Goal: Complete application form

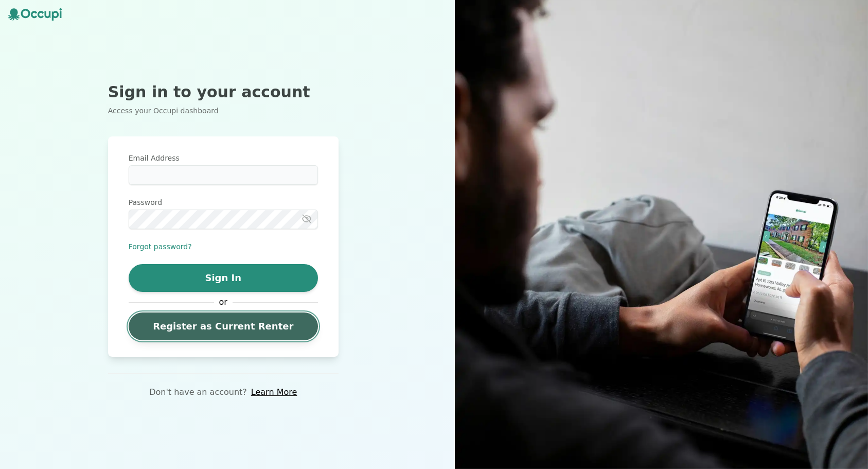
click at [204, 331] on link "Register as Current Renter" at bounding box center [223, 326] width 189 height 28
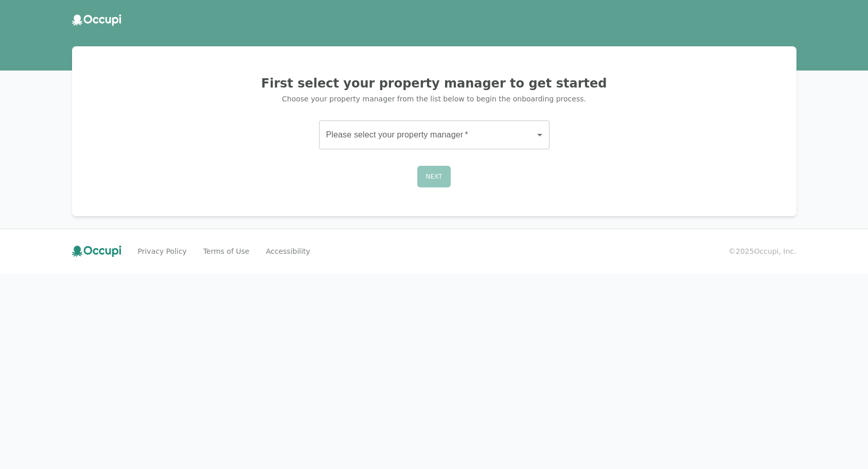
click at [376, 137] on body "First select your property manager to get started Choose your property manager …" at bounding box center [434, 234] width 868 height 469
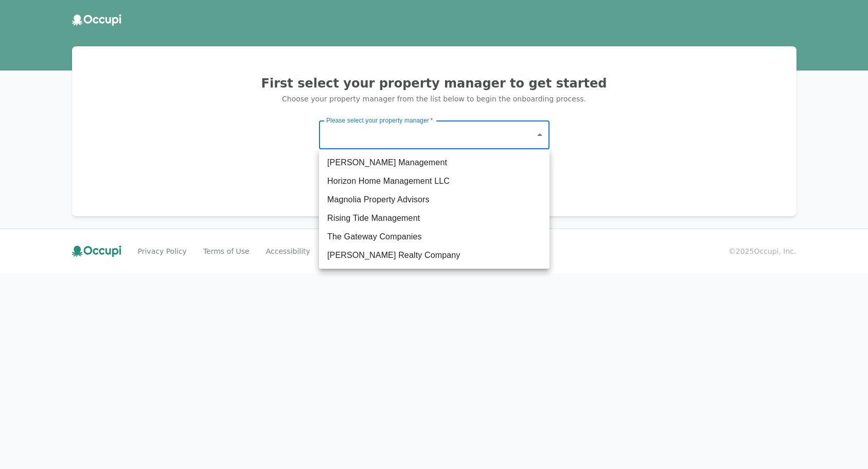
click at [378, 233] on li "The Gateway Companies" at bounding box center [434, 237] width 231 height 19
type input "**********"
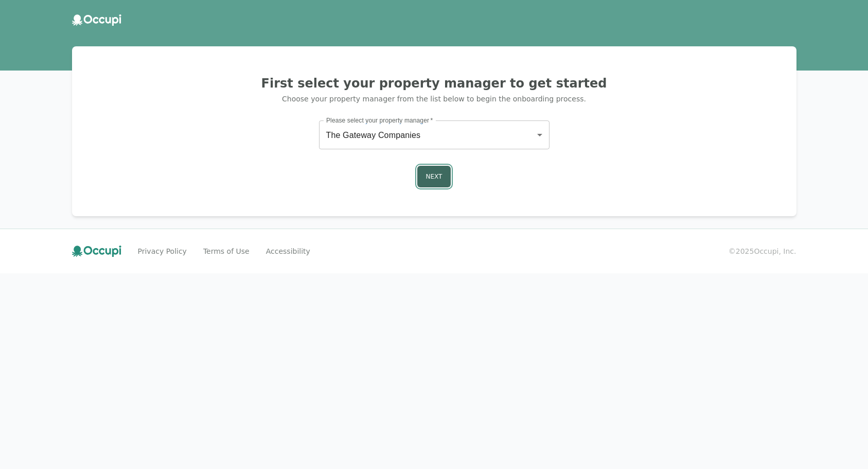
click at [434, 177] on button "Next" at bounding box center [434, 177] width 34 height 22
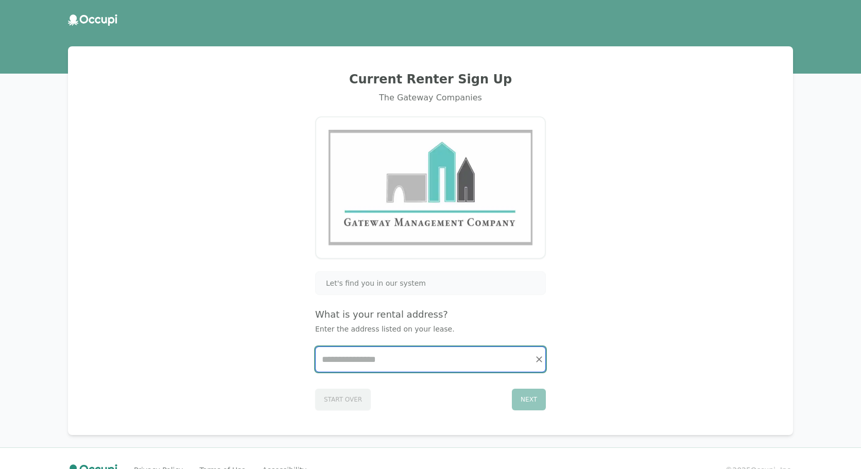
click at [361, 358] on input "Start typing..." at bounding box center [431, 359] width 230 height 25
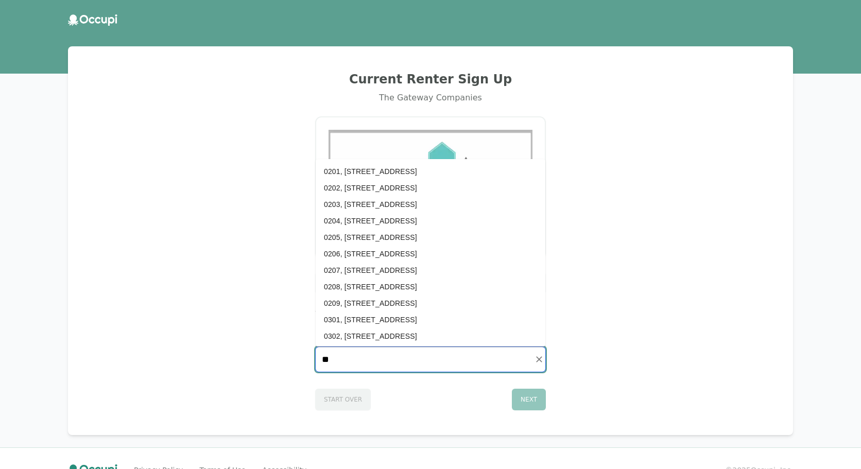
type input "*"
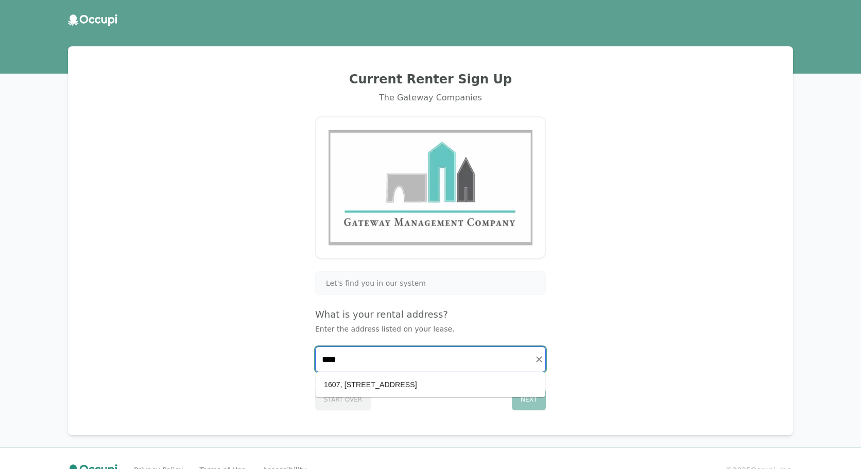
click at [370, 383] on li "1607, [STREET_ADDRESS]" at bounding box center [431, 384] width 230 height 16
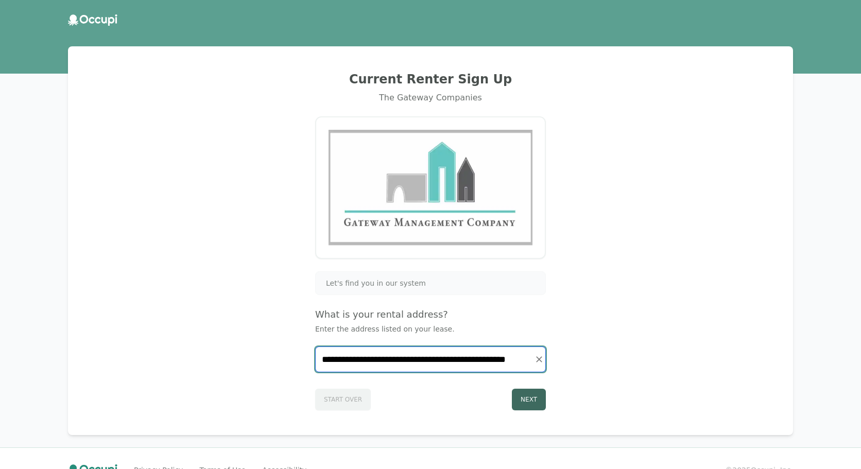
type input "**********"
click at [530, 401] on button "Next" at bounding box center [529, 400] width 34 height 22
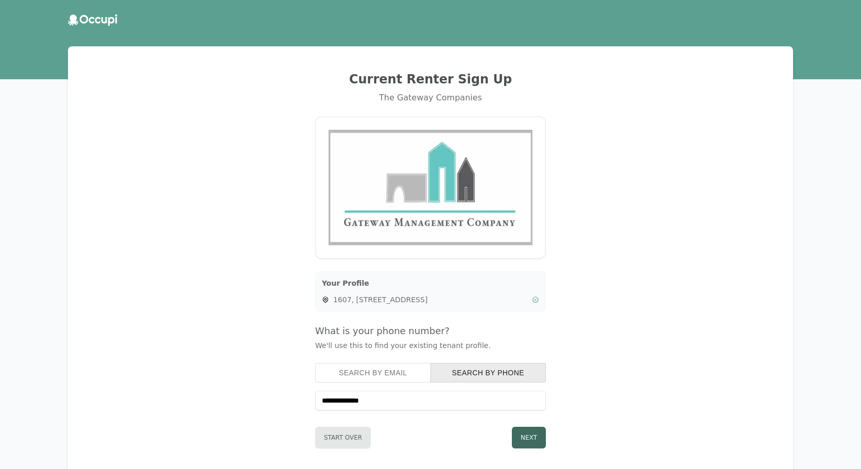
type input "**********"
click at [531, 441] on button "Next" at bounding box center [529, 438] width 34 height 22
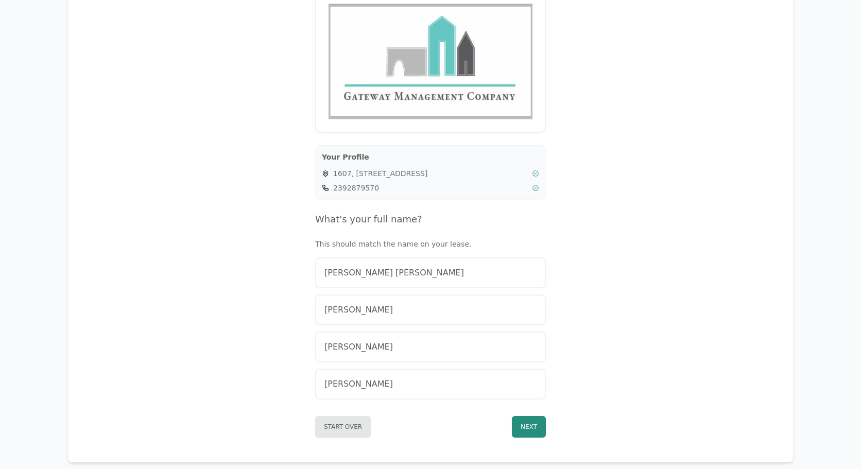
scroll to position [154, 0]
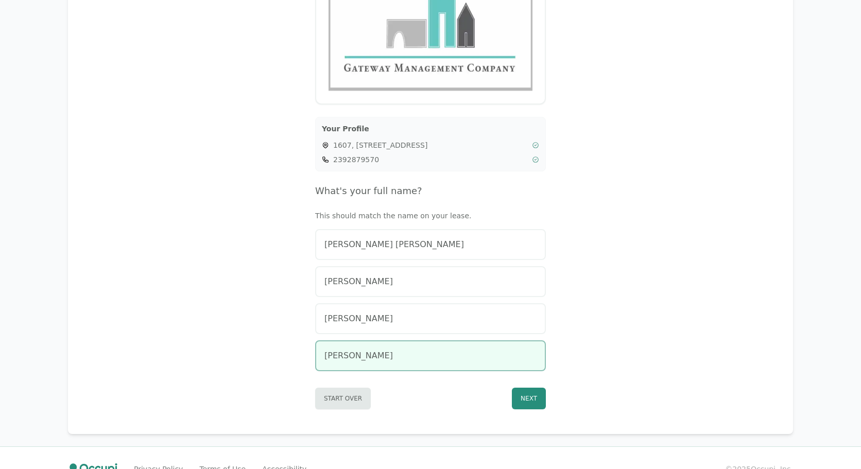
click at [353, 355] on span "[PERSON_NAME]" at bounding box center [358, 356] width 68 height 12
click at [529, 399] on button "Next" at bounding box center [529, 399] width 34 height 22
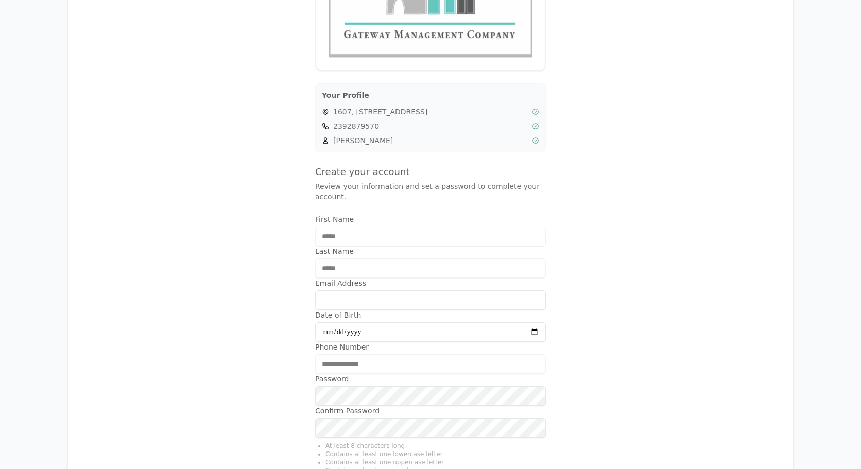
scroll to position [206, 0]
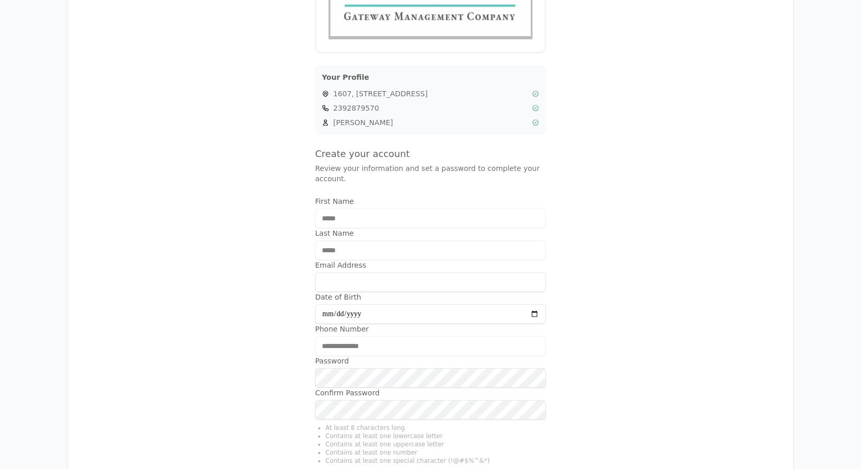
type input "**********"
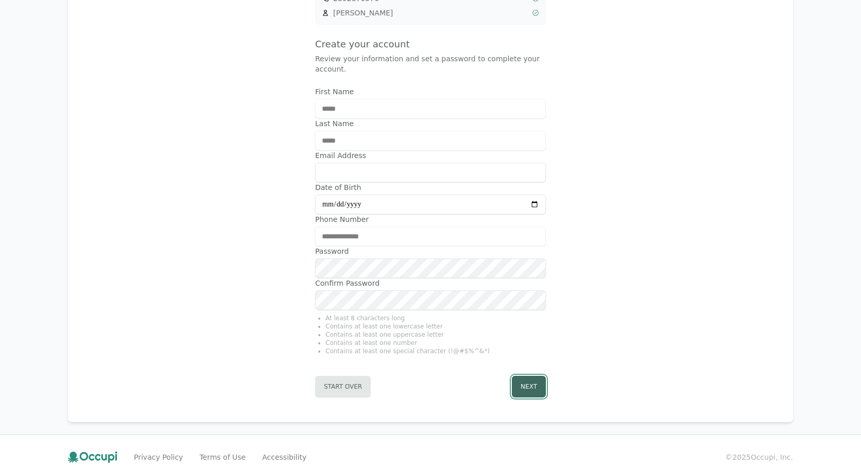
click at [532, 376] on button "Next" at bounding box center [529, 387] width 34 height 22
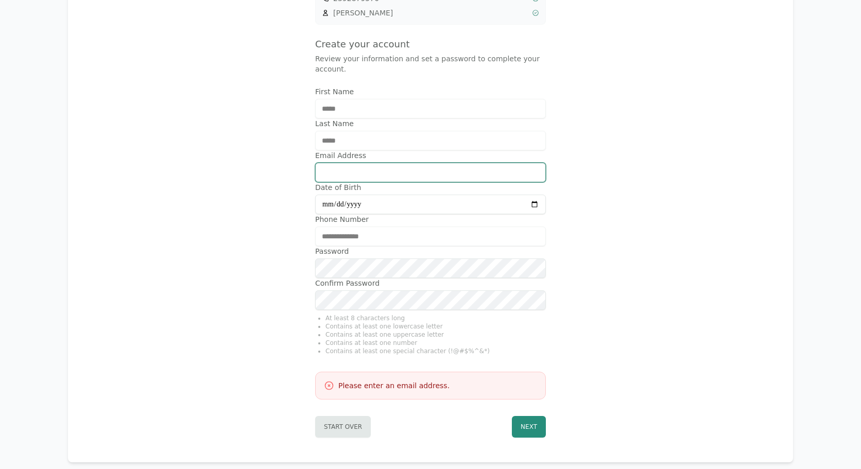
click at [384, 163] on input "Email Address" at bounding box center [430, 173] width 231 height 20
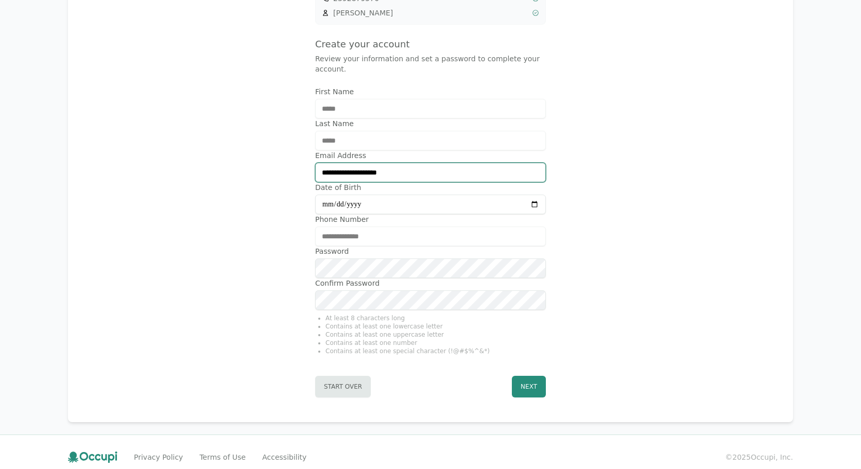
type input "**********"
click at [531, 376] on button "Next" at bounding box center [529, 387] width 34 height 22
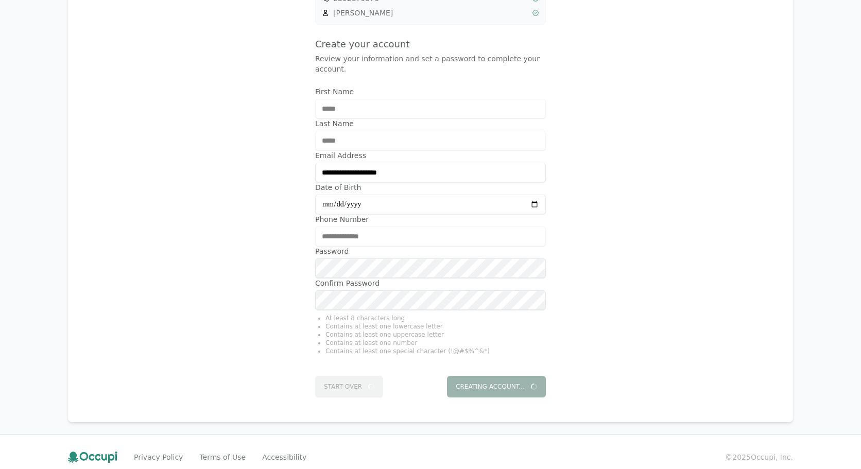
scroll to position [0, 0]
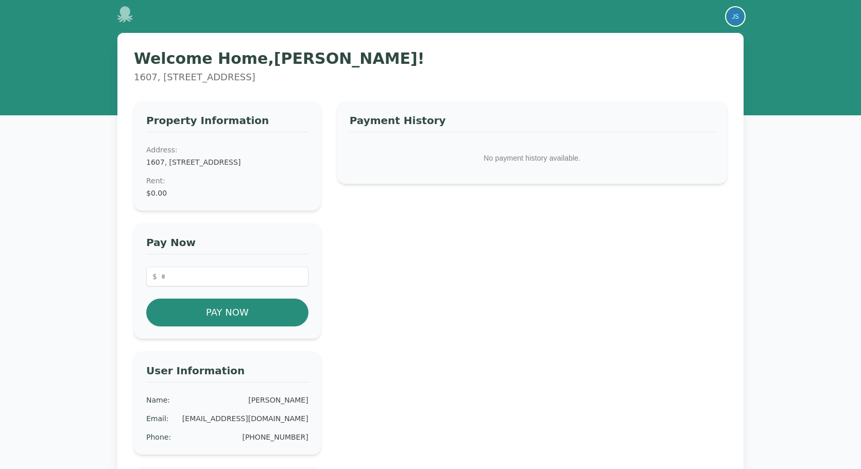
click at [737, 15] on img "button" at bounding box center [735, 16] width 16 height 16
click at [460, 267] on div "Payment History No payment history available." at bounding box center [532, 320] width 390 height 439
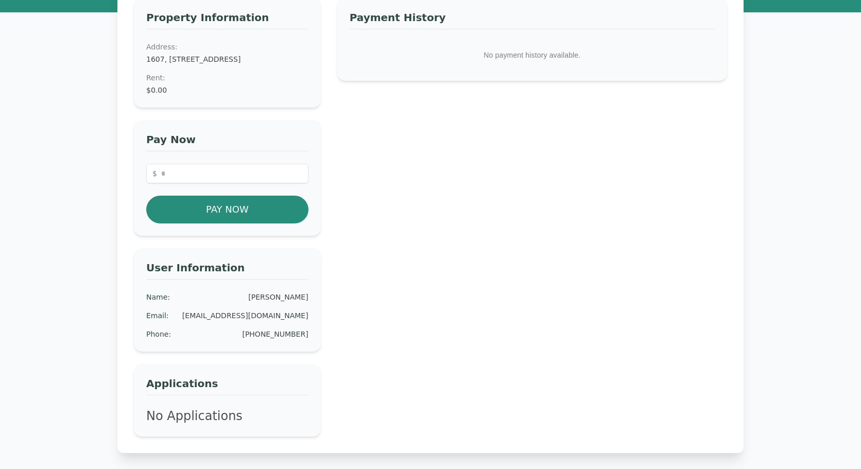
scroll to position [184, 0]
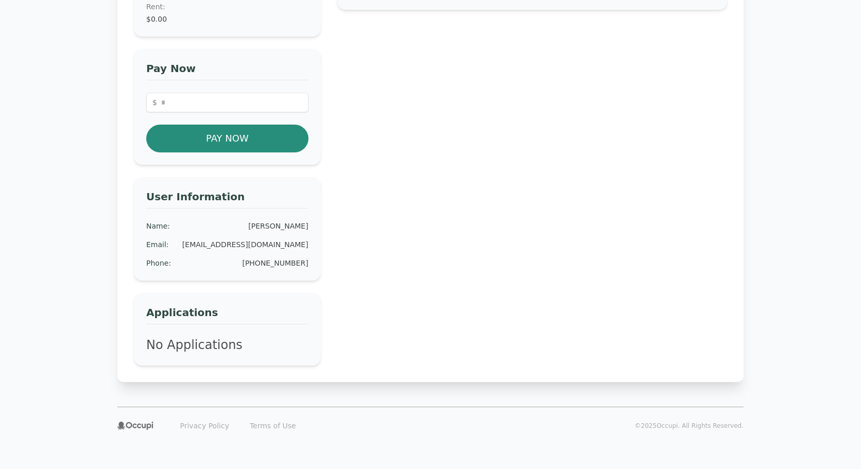
click at [228, 347] on p "No Applications" at bounding box center [227, 345] width 162 height 16
click at [205, 139] on button "Pay Now" at bounding box center [227, 139] width 162 height 28
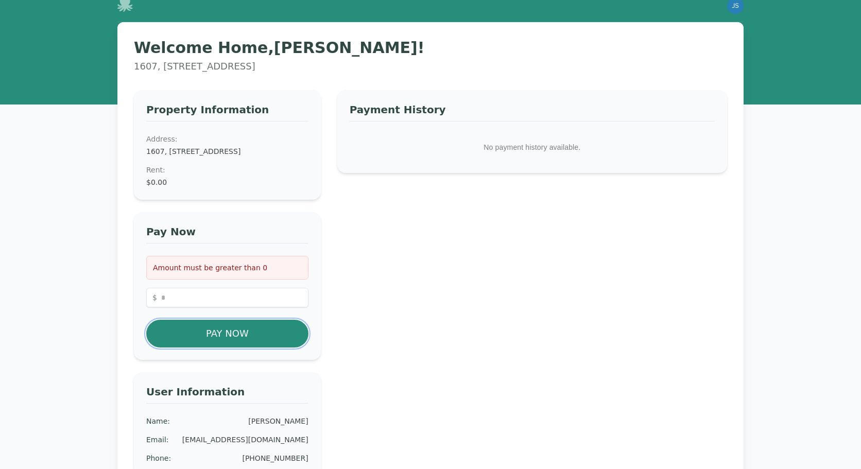
scroll to position [0, 0]
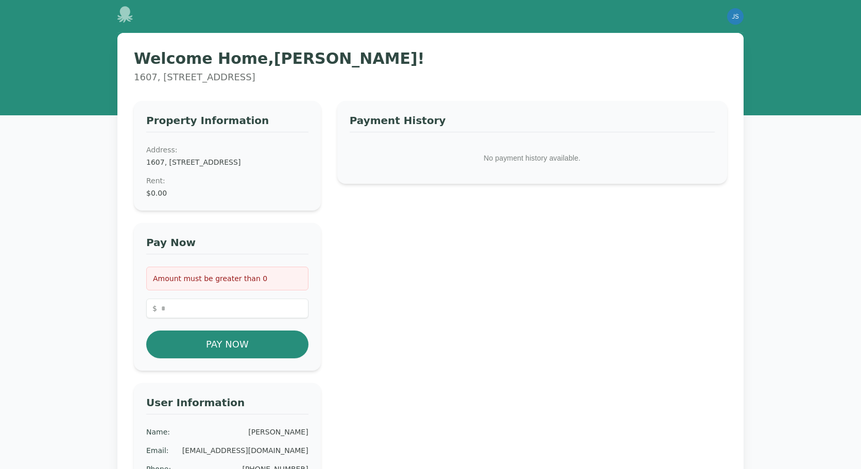
click at [126, 11] on icon at bounding box center [124, 14] width 15 height 16
click at [735, 18] on img "button" at bounding box center [735, 16] width 16 height 16
click at [680, 38] on button "Your Profile" at bounding box center [694, 38] width 99 height 19
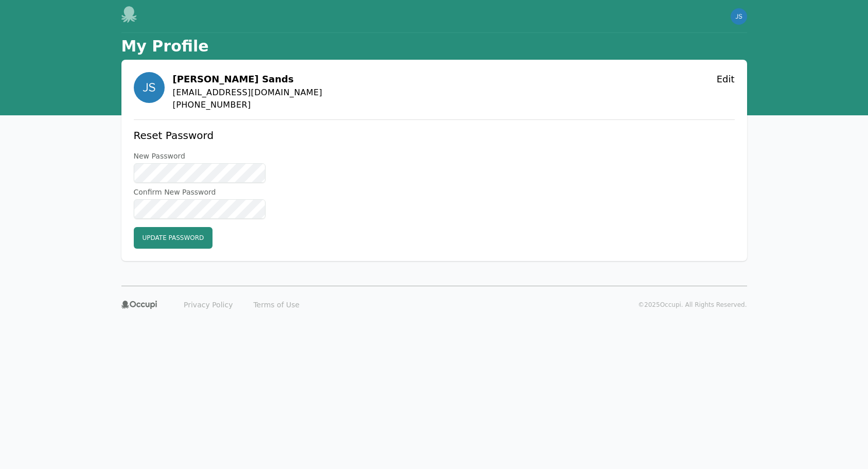
click at [124, 11] on icon at bounding box center [128, 14] width 15 height 16
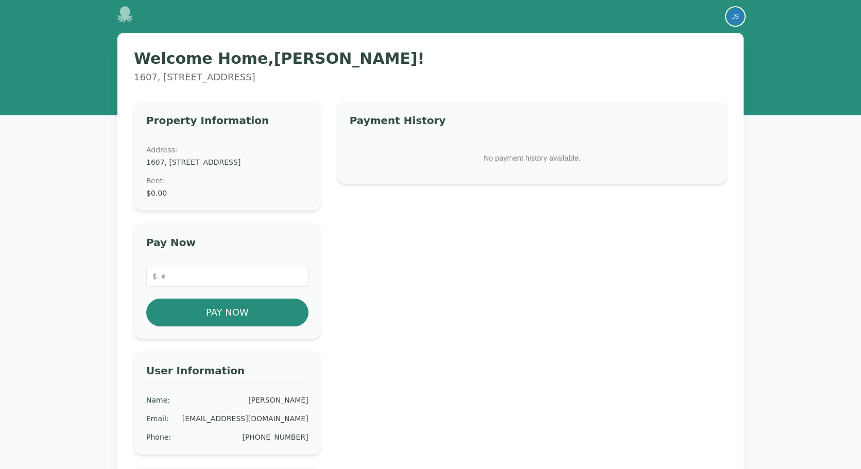
click at [730, 12] on img "button" at bounding box center [735, 16] width 16 height 16
click at [671, 55] on button "Sign out" at bounding box center [694, 56] width 99 height 19
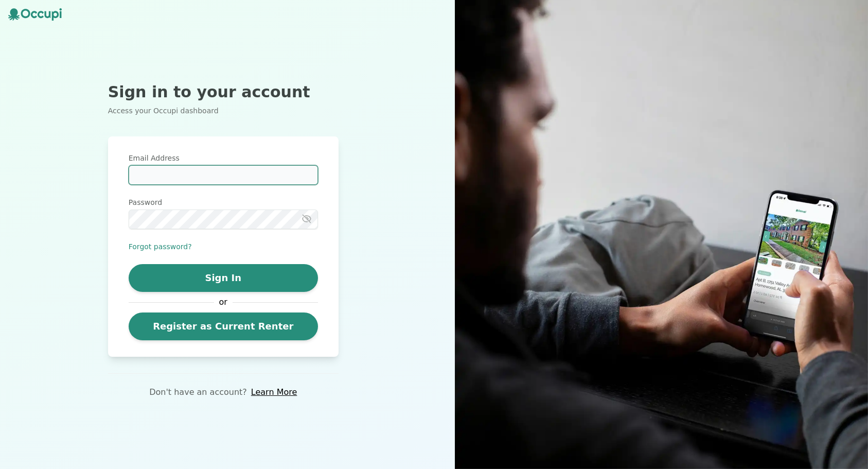
click at [194, 178] on input "Email Address" at bounding box center [223, 175] width 189 height 20
type input "**********"
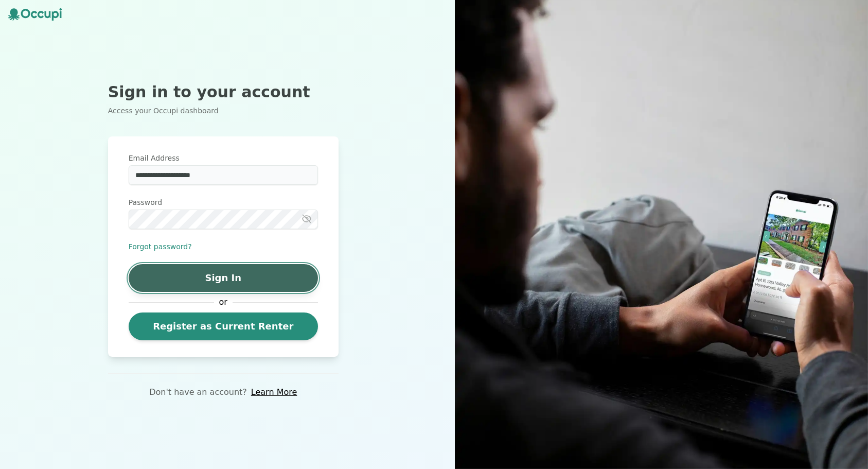
click at [220, 277] on button "Sign In" at bounding box center [223, 278] width 189 height 28
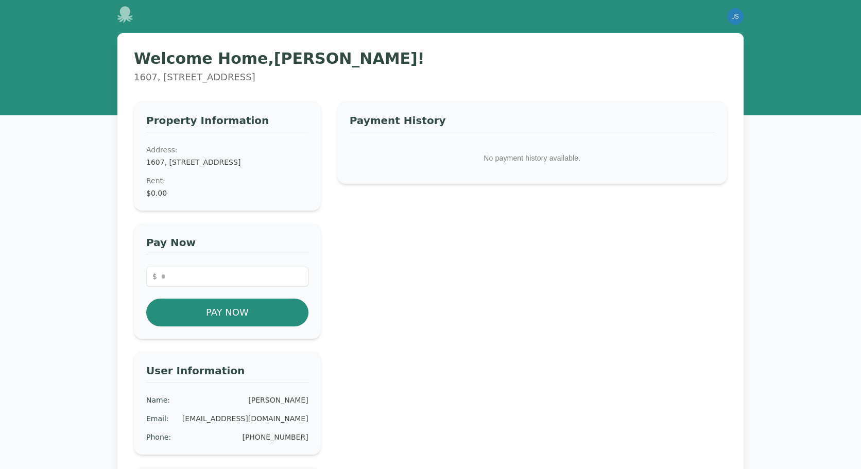
click at [194, 152] on dt "Address:" at bounding box center [227, 150] width 162 height 10
click at [742, 15] on img "button" at bounding box center [735, 16] width 16 height 16
click at [668, 57] on button "Sign out" at bounding box center [694, 56] width 99 height 19
